Goal: Task Accomplishment & Management: Book appointment/travel/reservation

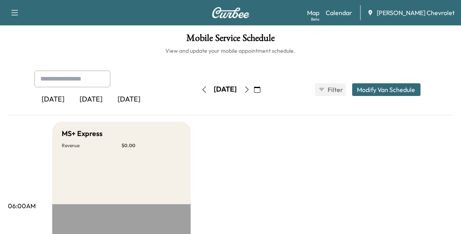
click at [127, 99] on div "[DATE]" at bounding box center [129, 99] width 38 height 18
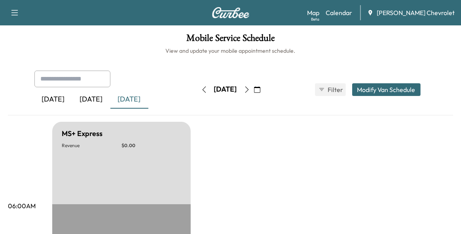
click at [93, 99] on div "[DATE]" at bounding box center [91, 99] width 38 height 18
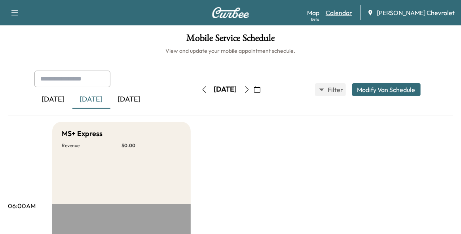
click at [352, 13] on link "Calendar" at bounding box center [339, 13] width 27 height 10
click at [92, 97] on div "[DATE]" at bounding box center [91, 99] width 38 height 18
click at [91, 78] on input "text" at bounding box center [72, 78] width 76 height 17
type input "*******"
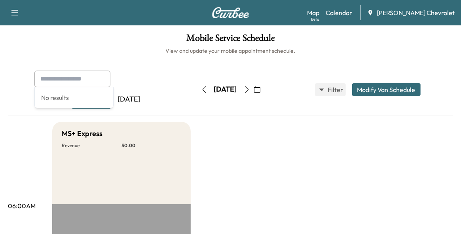
click at [384, 90] on button "Modify Van Schedule" at bounding box center [386, 89] width 68 height 13
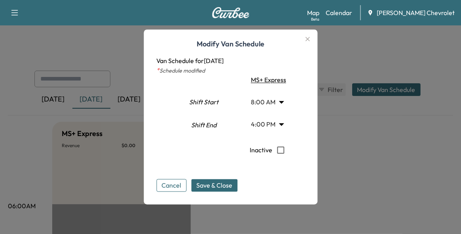
click at [171, 187] on button "Cancel" at bounding box center [171, 185] width 30 height 13
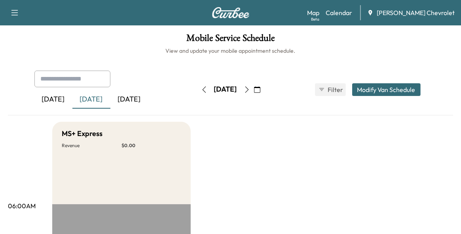
click at [14, 12] on icon "button" at bounding box center [15, 13] width 10 height 10
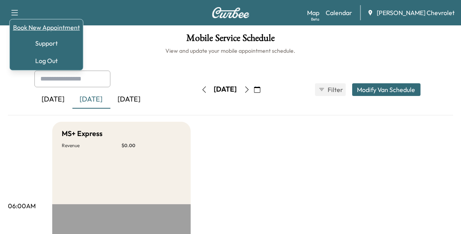
click at [50, 27] on link "Book New Appointment" at bounding box center [46, 28] width 67 height 10
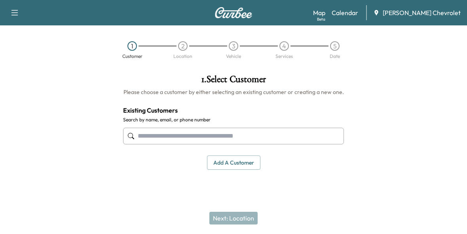
click at [147, 135] on input "text" at bounding box center [233, 135] width 221 height 17
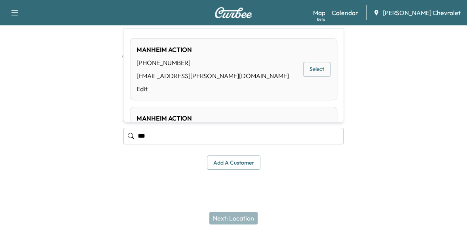
click at [304, 72] on button "Select" at bounding box center [316, 69] width 27 height 15
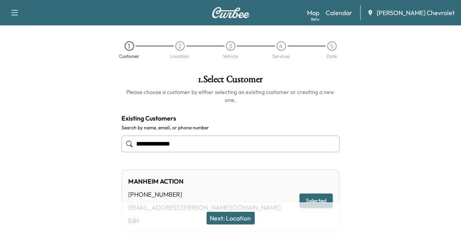
type input "**********"
click at [241, 219] on button "Next: Location" at bounding box center [231, 217] width 48 height 13
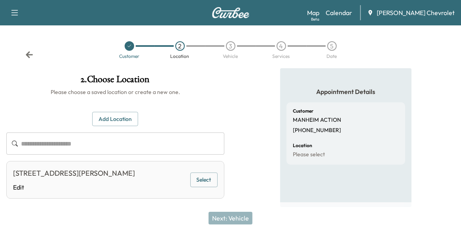
click at [133, 175] on div "[STREET_ADDRESS][PERSON_NAME]" at bounding box center [74, 172] width 122 height 11
click at [209, 179] on button "Select" at bounding box center [203, 179] width 27 height 15
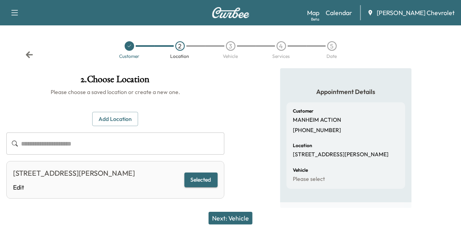
click at [235, 216] on button "Next: Vehicle" at bounding box center [231, 217] width 44 height 13
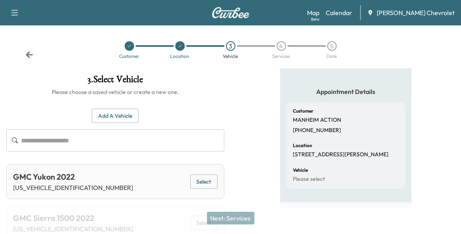
click at [204, 183] on button "Select" at bounding box center [203, 181] width 27 height 15
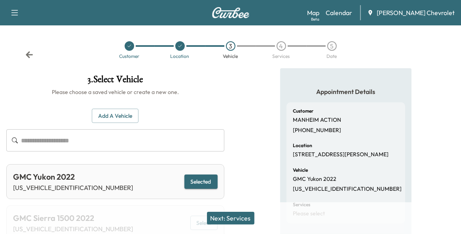
click at [233, 221] on button "Next: Services" at bounding box center [231, 217] width 48 height 13
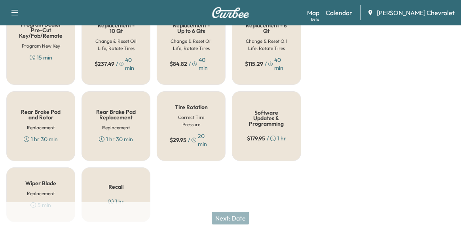
scroll to position [327, 0]
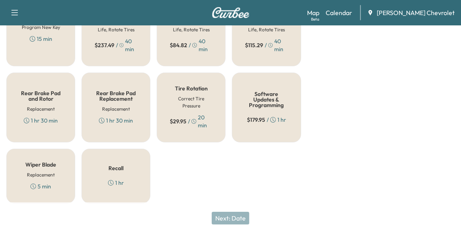
click at [110, 169] on h5 "Recall" at bounding box center [115, 168] width 15 height 6
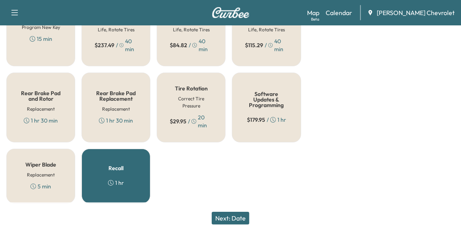
click at [243, 219] on button "Next: Date" at bounding box center [231, 217] width 38 height 13
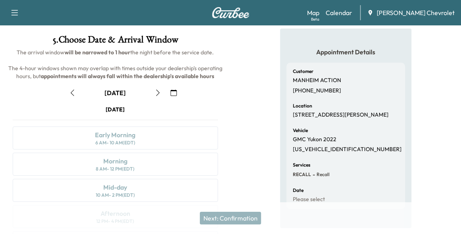
scroll to position [40, 0]
click at [72, 91] on icon "button" at bounding box center [72, 92] width 6 height 6
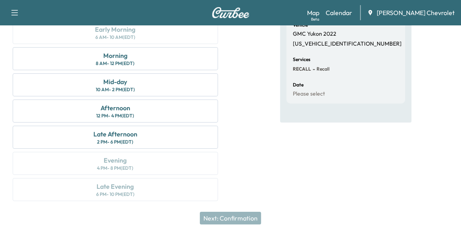
scroll to position [146, 0]
click at [123, 107] on div "Afternoon" at bounding box center [116, 107] width 30 height 10
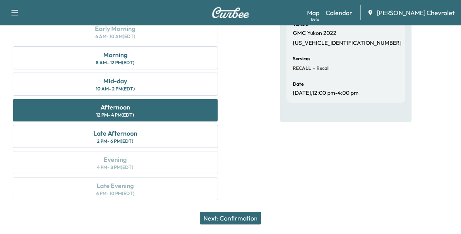
click at [231, 217] on button "Next: Confirmation" at bounding box center [230, 217] width 61 height 13
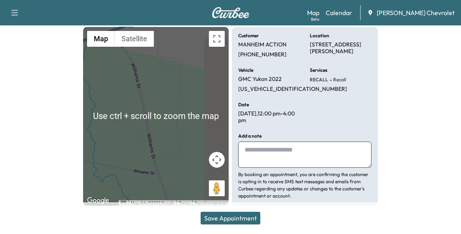
scroll to position [93, 0]
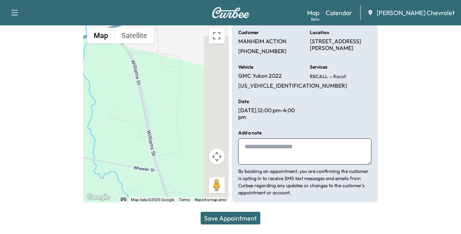
click at [230, 218] on button "Save Appointment" at bounding box center [231, 217] width 60 height 13
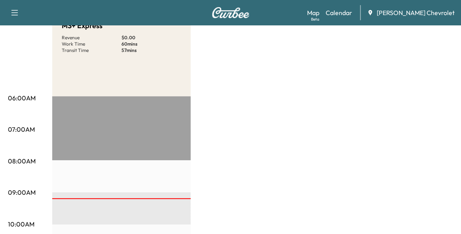
scroll to position [93, 0]
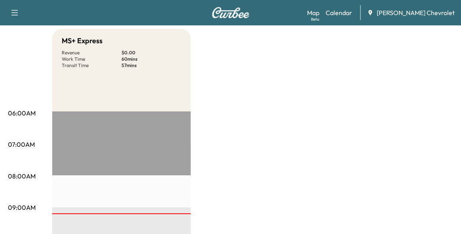
click at [16, 10] on icon "button" at bounding box center [15, 13] width 10 height 10
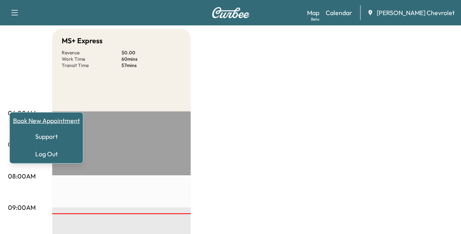
click at [49, 119] on link "Book New Appointment" at bounding box center [46, 121] width 67 height 10
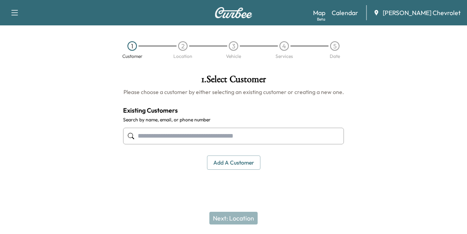
click at [145, 138] on input "text" at bounding box center [233, 135] width 221 height 17
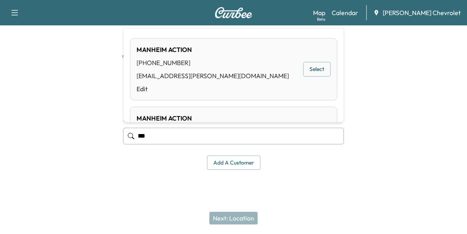
click at [171, 66] on div "[PHONE_NUMBER]" at bounding box center [213, 63] width 152 height 10
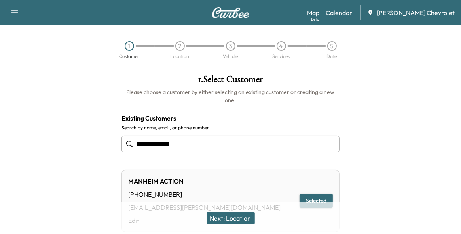
type input "**********"
click at [247, 213] on button "Next: Location" at bounding box center [231, 217] width 48 height 13
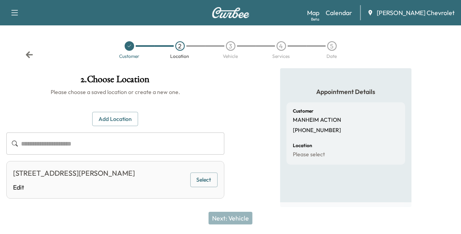
click at [205, 181] on button "Select" at bounding box center [203, 179] width 27 height 15
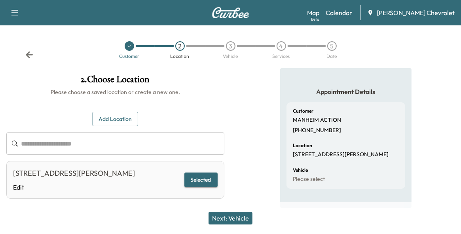
click at [235, 220] on button "Next: Vehicle" at bounding box center [231, 217] width 44 height 13
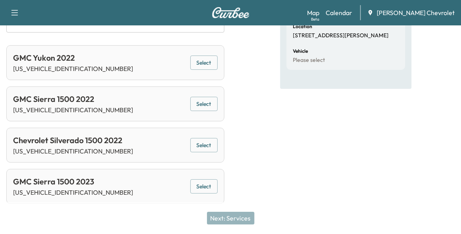
scroll to position [120, 0]
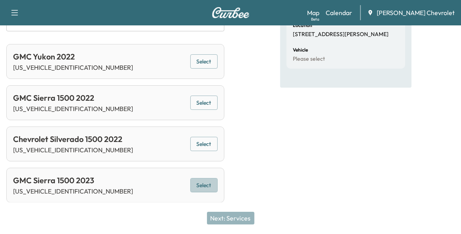
click at [206, 182] on button "Select" at bounding box center [203, 185] width 27 height 15
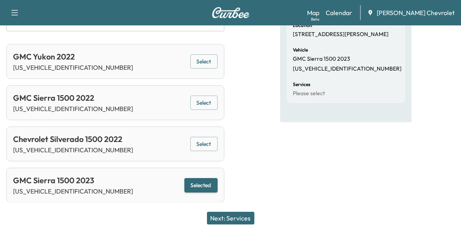
click at [232, 216] on button "Next: Services" at bounding box center [231, 217] width 48 height 13
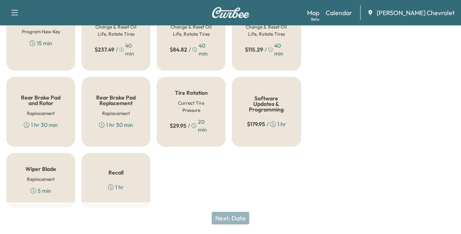
scroll to position [327, 0]
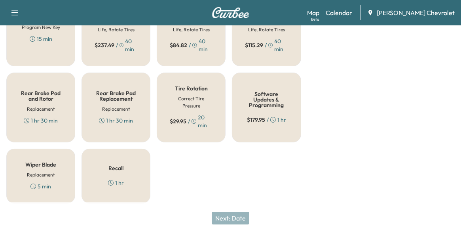
click at [128, 182] on div "Recall 1 hr" at bounding box center [116, 175] width 69 height 55
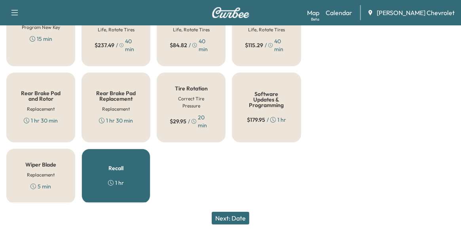
click at [238, 216] on button "Next: Date" at bounding box center [231, 217] width 38 height 13
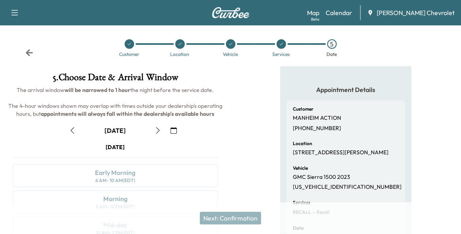
scroll to position [0, 0]
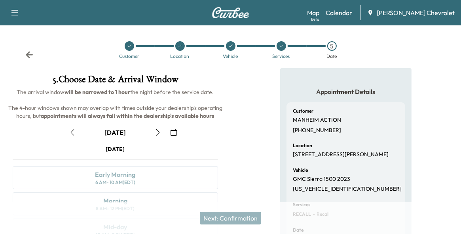
click at [71, 133] on icon "button" at bounding box center [72, 132] width 6 height 6
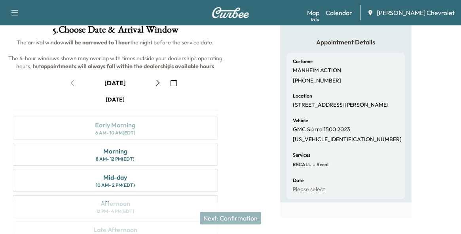
scroll to position [79, 0]
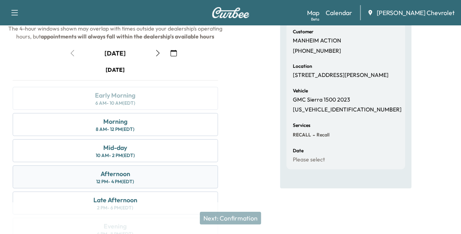
click at [114, 175] on div "Afternoon" at bounding box center [116, 174] width 30 height 10
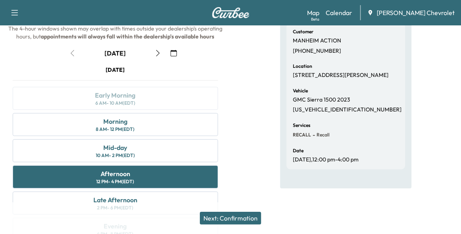
click at [238, 217] on button "Next: Confirmation" at bounding box center [230, 217] width 61 height 13
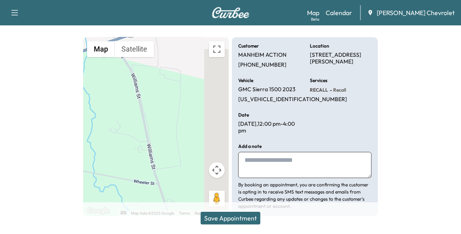
click at [252, 164] on textarea at bounding box center [304, 165] width 133 height 26
type textarea "**********"
click at [243, 219] on button "Save Appointment" at bounding box center [231, 217] width 60 height 13
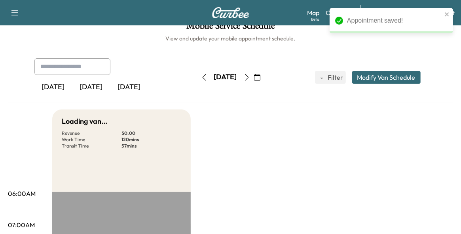
scroll to position [79, 0]
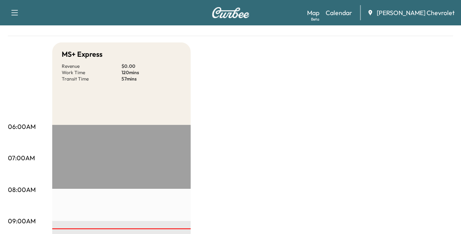
click at [11, 11] on icon "button" at bounding box center [15, 13] width 10 height 10
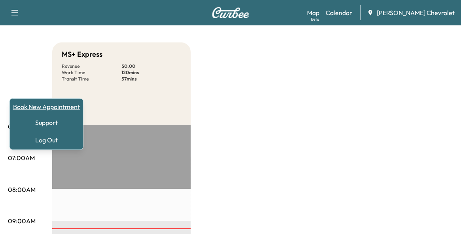
click at [54, 102] on link "Book New Appointment" at bounding box center [46, 107] width 67 height 10
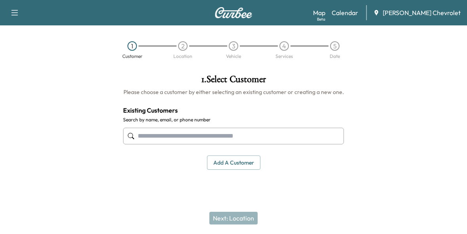
click at [162, 134] on input "text" at bounding box center [233, 135] width 221 height 17
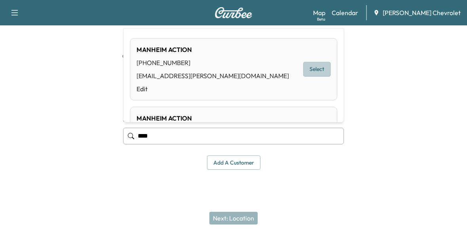
click at [314, 70] on button "Select" at bounding box center [316, 69] width 27 height 15
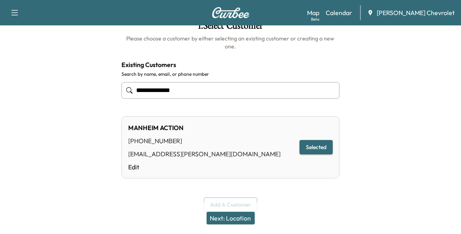
scroll to position [55, 0]
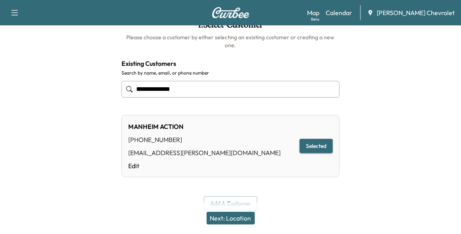
type input "**********"
click at [313, 139] on button "Selected" at bounding box center [316, 146] width 33 height 15
click at [228, 218] on button "Next: Location" at bounding box center [231, 217] width 48 height 13
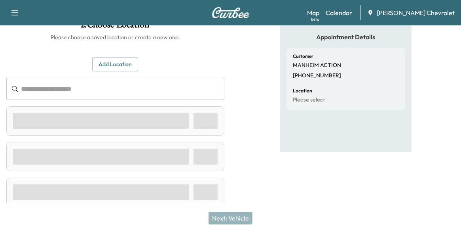
scroll to position [12, 0]
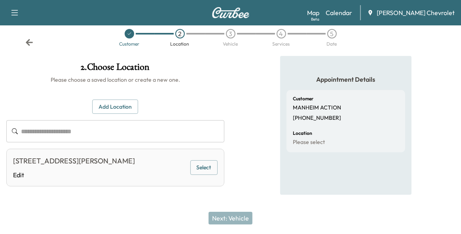
click at [204, 166] on button "Select" at bounding box center [203, 167] width 27 height 15
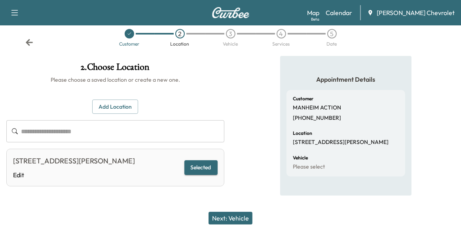
click at [241, 220] on button "Next: Vehicle" at bounding box center [231, 217] width 44 height 13
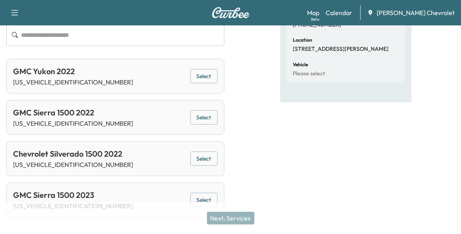
scroll to position [120, 0]
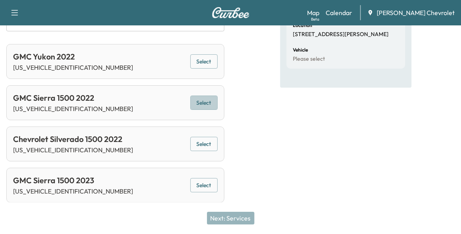
click at [201, 99] on button "Select" at bounding box center [203, 102] width 27 height 15
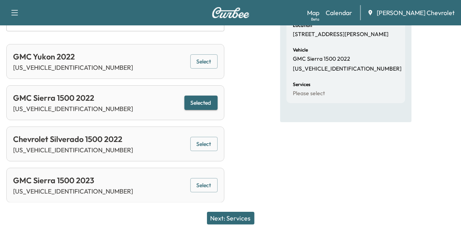
click at [228, 218] on button "Next: Services" at bounding box center [231, 217] width 48 height 13
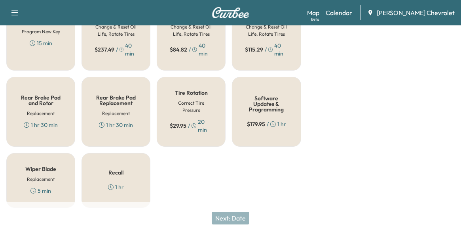
scroll to position [327, 0]
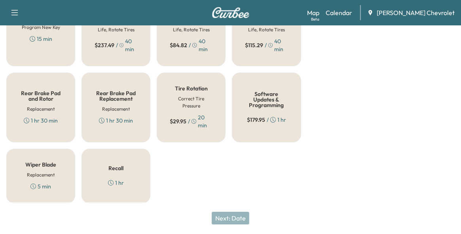
click at [121, 171] on div "Recall 1 hr" at bounding box center [116, 175] width 69 height 55
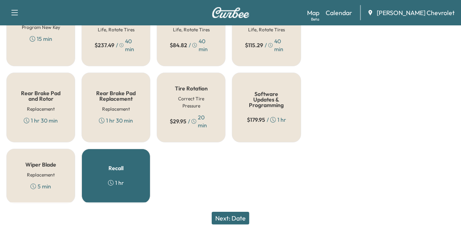
click at [237, 216] on button "Next: Date" at bounding box center [231, 217] width 38 height 13
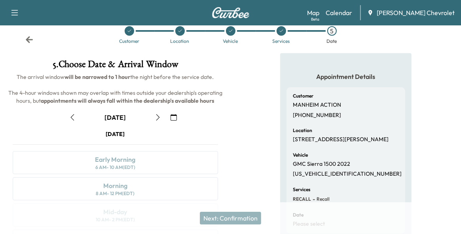
scroll to position [0, 0]
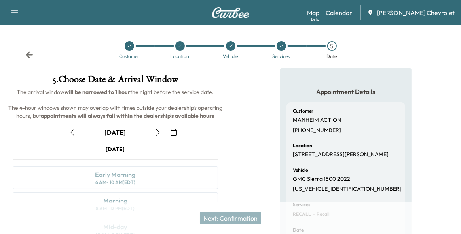
click at [73, 131] on icon "button" at bounding box center [72, 132] width 6 height 6
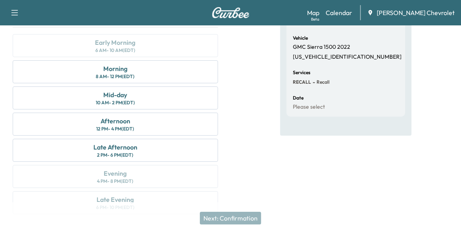
scroll to position [146, 0]
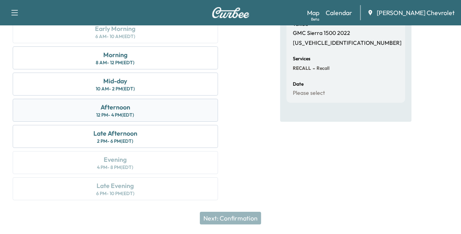
click at [113, 108] on div "Afternoon" at bounding box center [116, 107] width 30 height 10
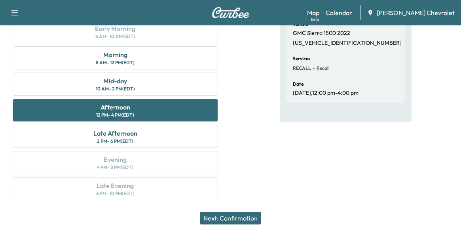
click at [239, 216] on button "Next: Confirmation" at bounding box center [230, 217] width 61 height 13
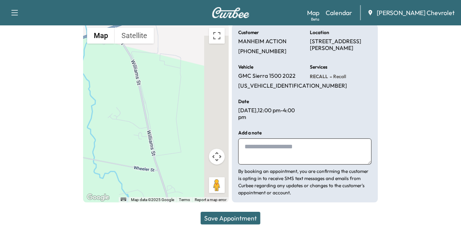
click at [251, 149] on textarea at bounding box center [304, 151] width 133 height 26
type textarea "**********"
click at [230, 218] on button "Save Appointment" at bounding box center [231, 217] width 60 height 13
